Goal: Task Accomplishment & Management: Manage account settings

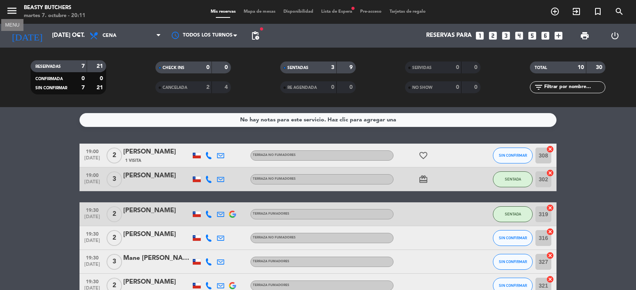
click at [9, 10] on icon "menu" at bounding box center [12, 11] width 12 height 12
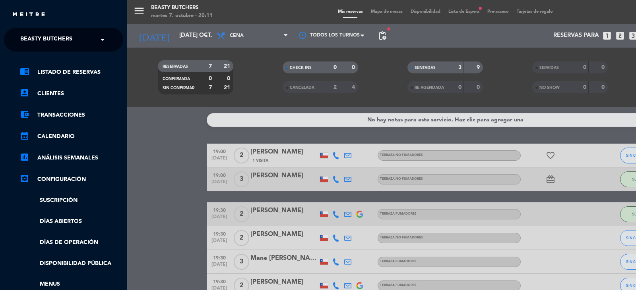
click at [43, 34] on span "Beasty Butchers" at bounding box center [46, 39] width 52 height 17
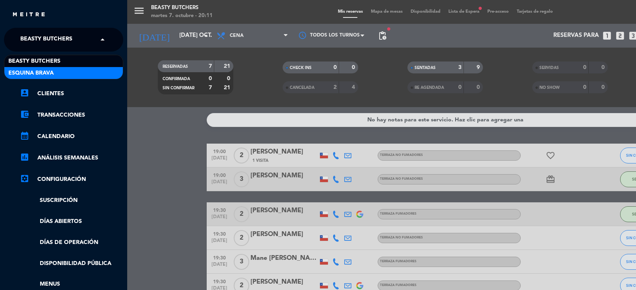
click at [61, 72] on div "Esquina Brava" at bounding box center [63, 73] width 118 height 12
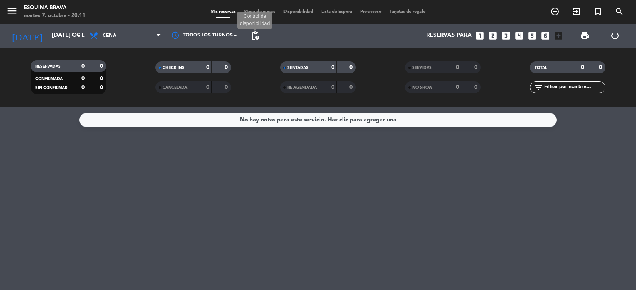
click at [257, 33] on span "pending_actions" at bounding box center [255, 36] width 10 height 10
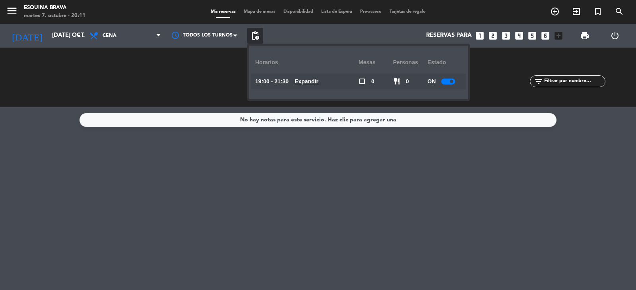
click at [452, 83] on div at bounding box center [448, 82] width 14 height 6
click at [54, 36] on input "[DATE] oct." at bounding box center [86, 35] width 77 height 15
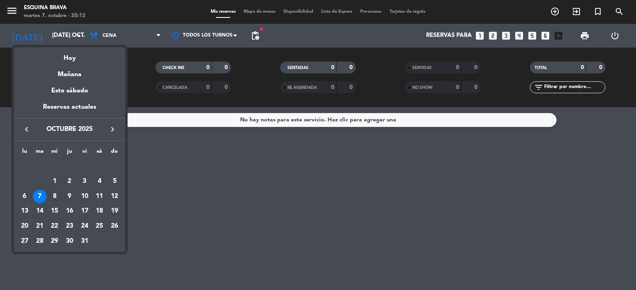
click at [55, 193] on div "8" at bounding box center [55, 197] width 14 height 14
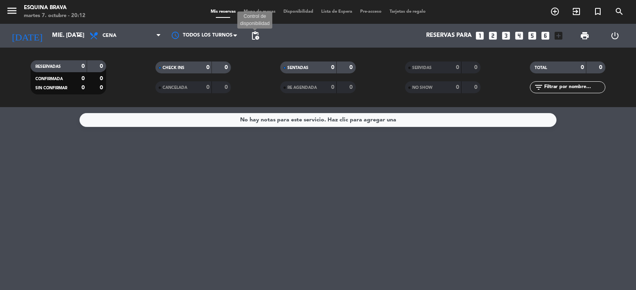
click at [258, 36] on span "pending_actions" at bounding box center [255, 36] width 10 height 10
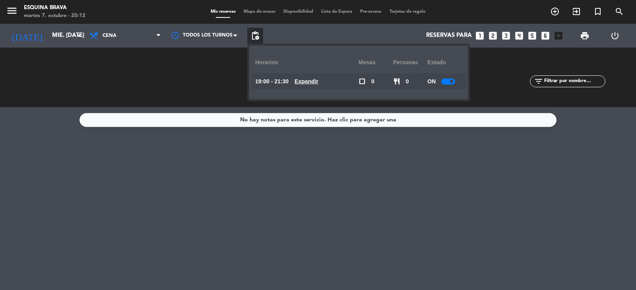
click at [452, 83] on span at bounding box center [451, 81] width 3 height 3
click at [60, 37] on input "mié. [DATE]" at bounding box center [86, 35] width 77 height 15
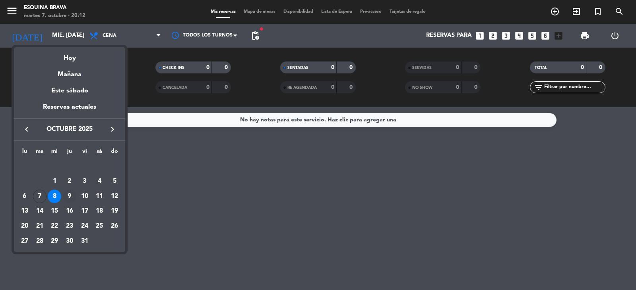
click at [69, 192] on div "9" at bounding box center [70, 197] width 14 height 14
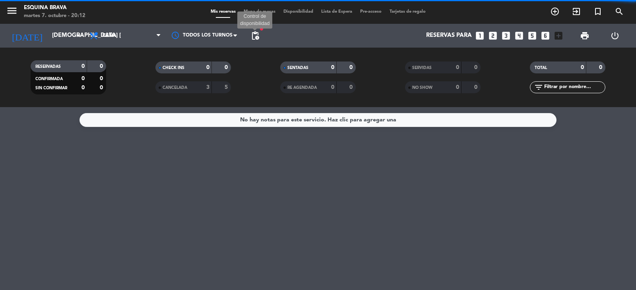
click at [257, 36] on span "pending_actions" at bounding box center [255, 36] width 10 height 10
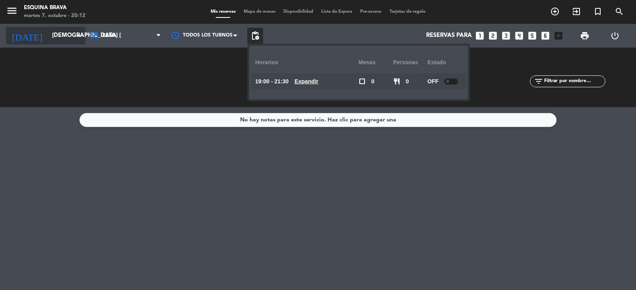
click at [52, 33] on input "[DEMOGRAPHIC_DATA] [DATE]" at bounding box center [86, 35] width 77 height 15
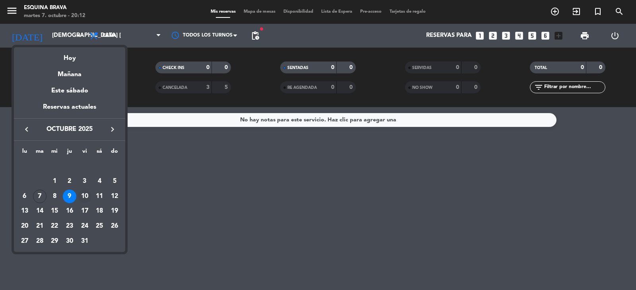
click at [87, 196] on div "10" at bounding box center [85, 197] width 14 height 14
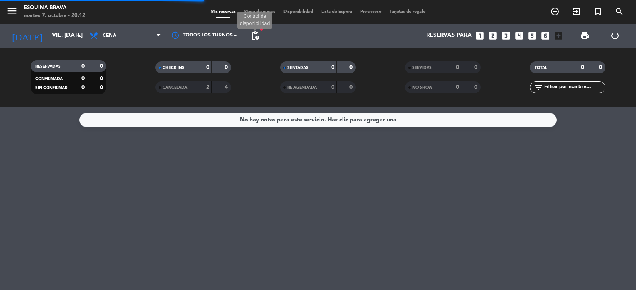
click at [253, 37] on span "pending_actions" at bounding box center [255, 36] width 10 height 10
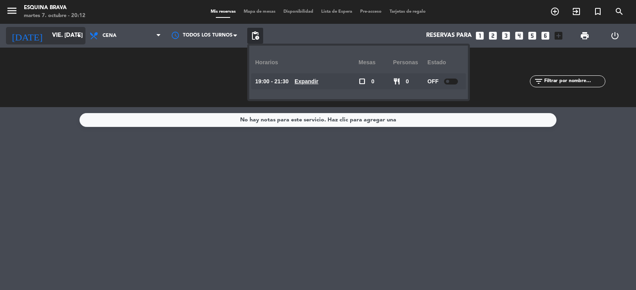
click at [61, 36] on input "vie. [DATE]" at bounding box center [86, 35] width 77 height 15
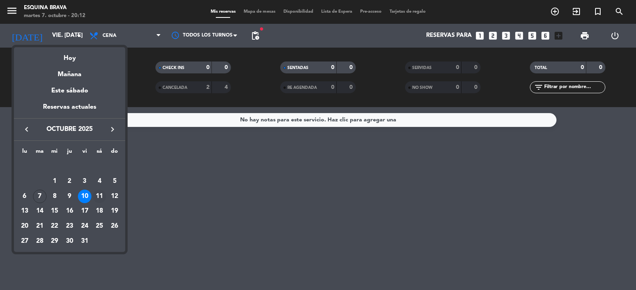
click at [100, 196] on div "11" at bounding box center [100, 197] width 14 height 14
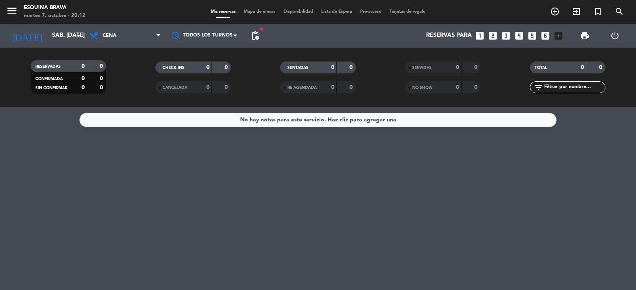
click at [250, 38] on span "pending_actions" at bounding box center [255, 36] width 16 height 16
click at [253, 36] on span "pending_actions" at bounding box center [255, 36] width 10 height 10
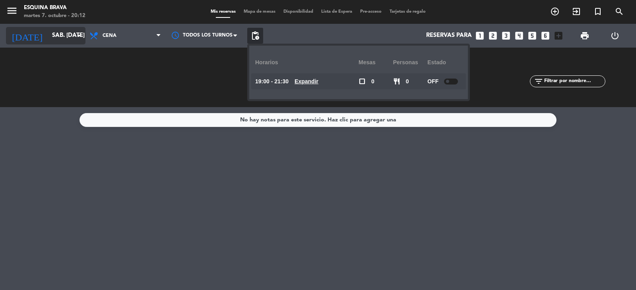
click at [67, 31] on input "sáb. [DATE]" at bounding box center [86, 35] width 77 height 15
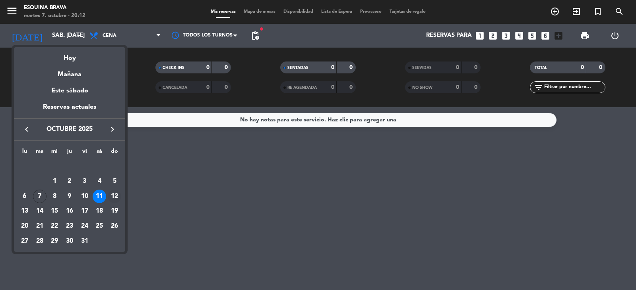
drag, startPoint x: 118, startPoint y: 195, endPoint x: 126, endPoint y: 163, distance: 32.8
click at [118, 194] on div "12" at bounding box center [115, 197] width 14 height 14
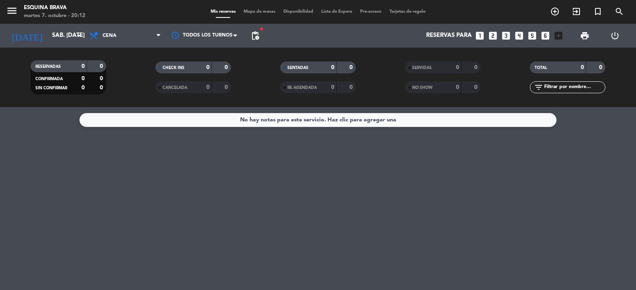
type input "dom. [DATE]"
click at [254, 34] on span "pending_actions" at bounding box center [255, 36] width 10 height 10
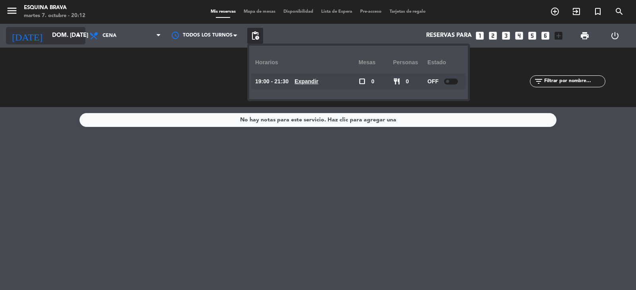
drag, startPoint x: 65, startPoint y: 55, endPoint x: 65, endPoint y: 43, distance: 12.7
click at [66, 51] on div "RESERVADAS 0 0 CONFIRMADA 0 0 SIN CONFIRMAR 0 0 CHECK INS 0 0 CANCELADA 0 0 SEN…" at bounding box center [318, 78] width 636 height 60
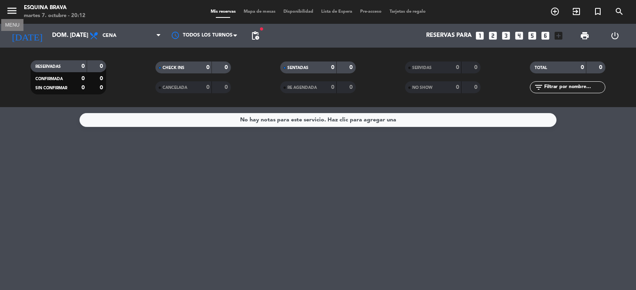
click at [8, 8] on icon "menu" at bounding box center [12, 11] width 12 height 12
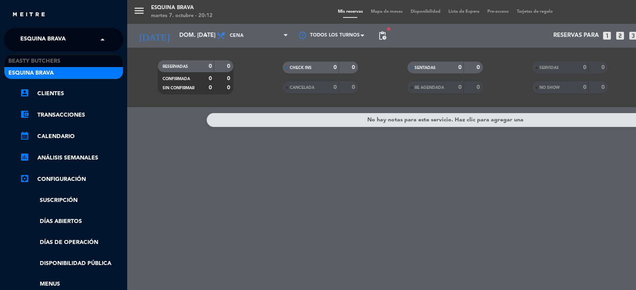
click at [50, 39] on span "Esquina Brava" at bounding box center [42, 39] width 45 height 17
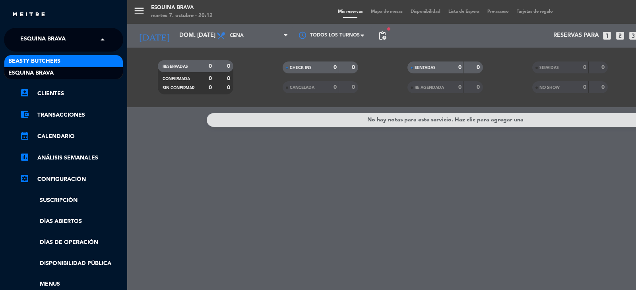
click at [59, 58] on span "Beasty Butchers" at bounding box center [34, 61] width 52 height 9
